Goal: Transaction & Acquisition: Purchase product/service

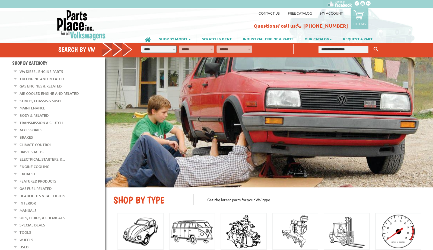
click at [326, 49] on input "text" at bounding box center [344, 50] width 50 height 8
type input "*****"
click at [372, 45] on button "Keyword Search" at bounding box center [376, 49] width 8 height 9
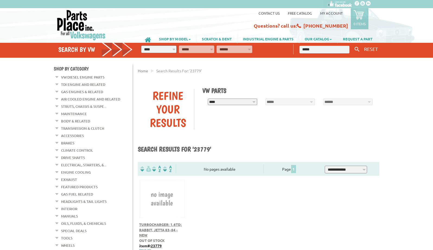
click at [172, 231] on span "Turbocharger: 1.6TD; Rabbit, Jetta 83-84 - New" at bounding box center [160, 230] width 43 height 15
